Goal: Information Seeking & Learning: Learn about a topic

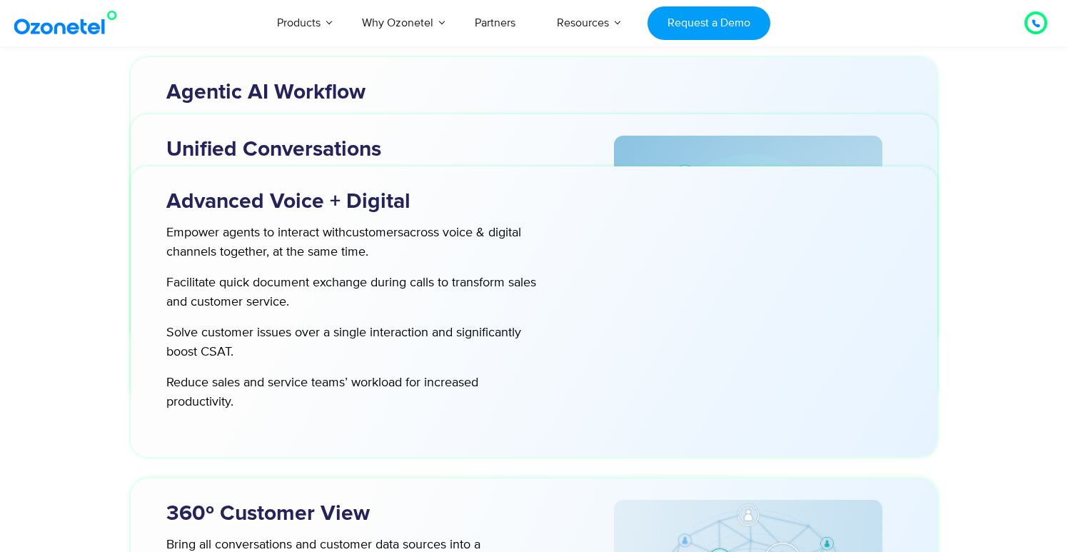
scroll to position [4221, 0]
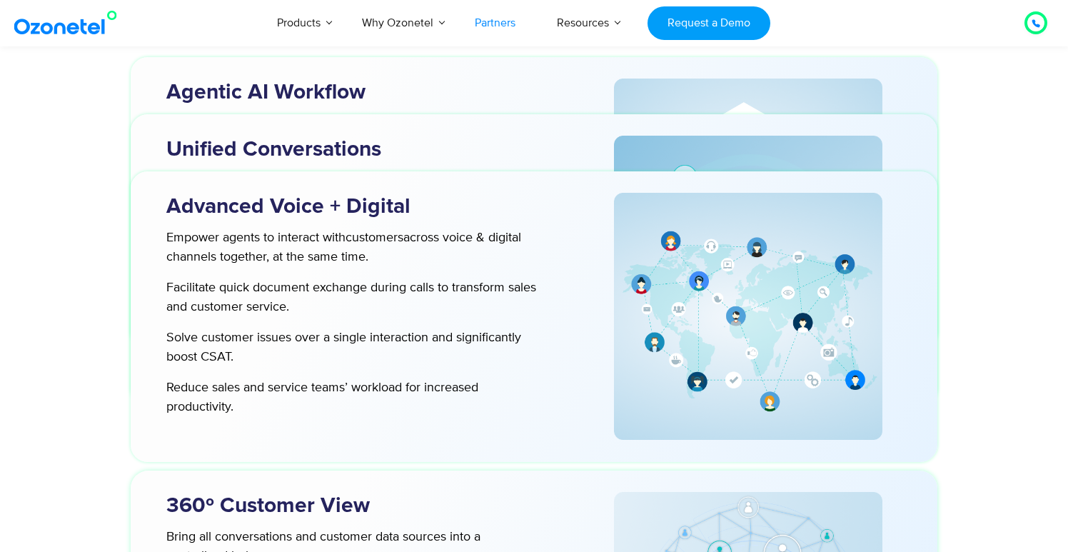
click at [513, 21] on link "Partners" at bounding box center [495, 22] width 82 height 47
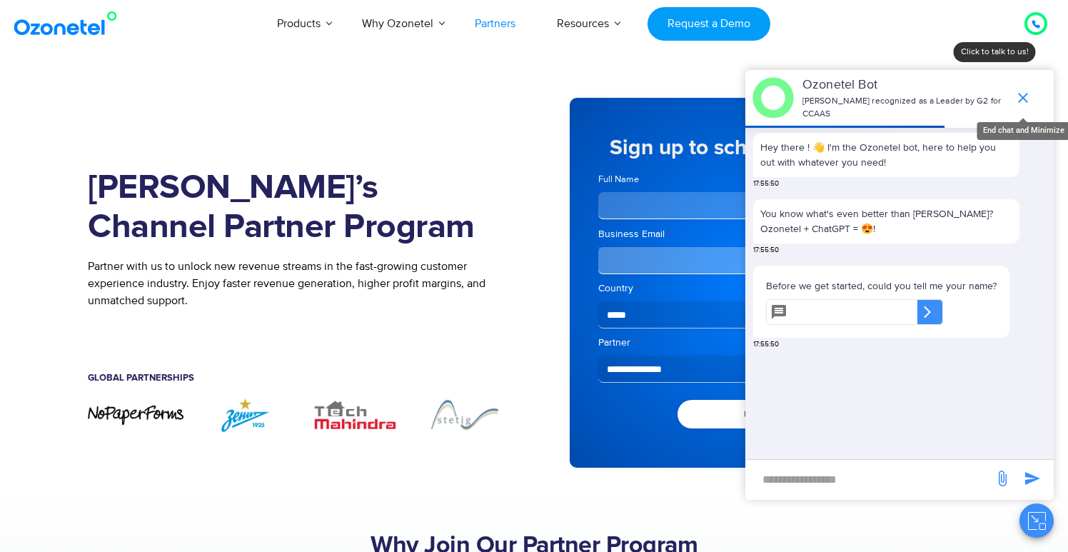
click at [1023, 96] on icon "end chat or minimize" at bounding box center [1023, 98] width 10 height 10
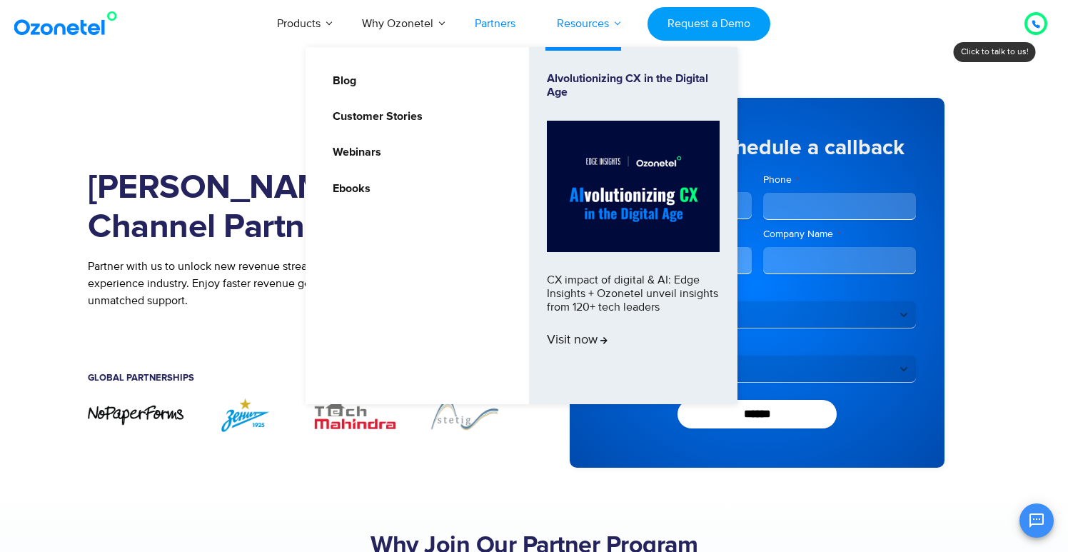
click at [618, 23] on link "Resources" at bounding box center [582, 23] width 93 height 47
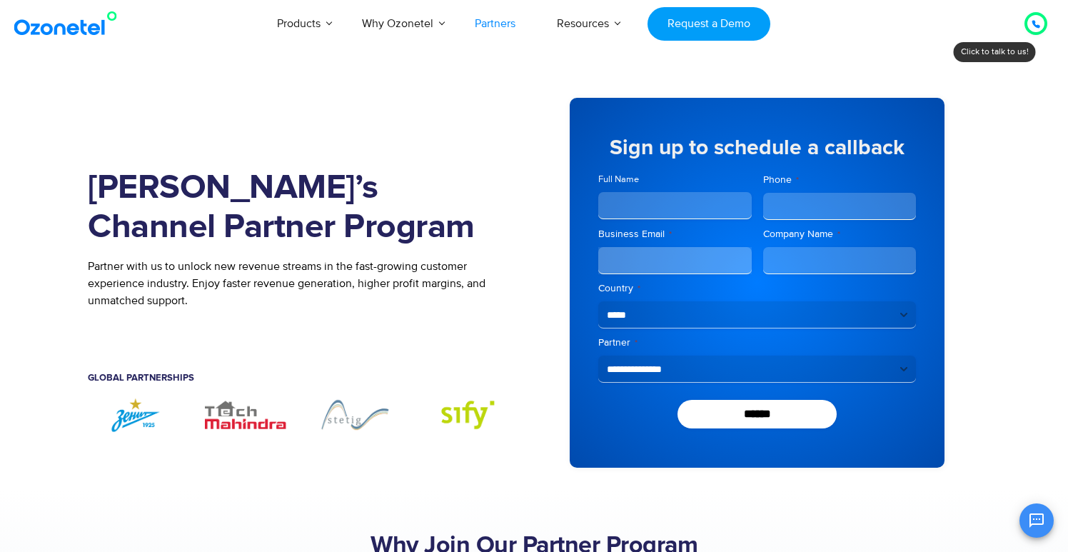
click at [198, 111] on div "Join Ozonetel’s Channel Partner Program Partner with us to unlock new revenue s…" at bounding box center [311, 282] width 446 height 413
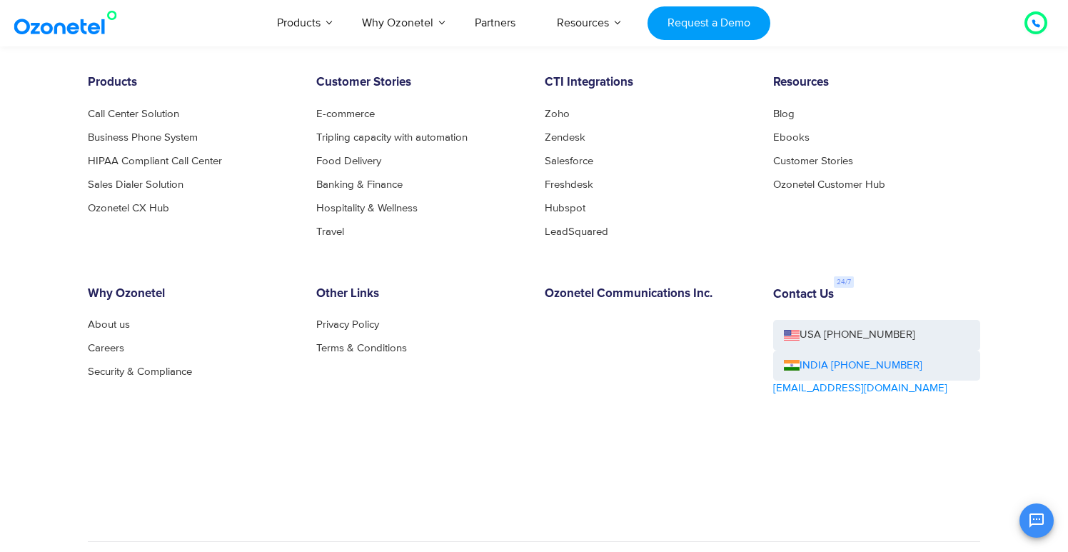
scroll to position [7795, 0]
click at [166, 139] on link "Business Phone System" at bounding box center [147, 138] width 118 height 11
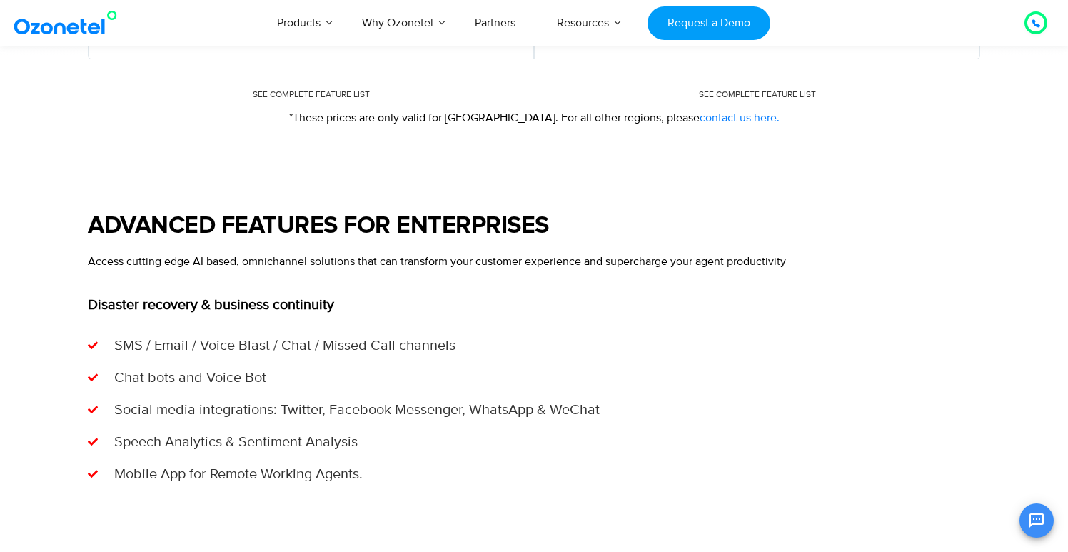
scroll to position [1208, 0]
